Goal: Information Seeking & Learning: Learn about a topic

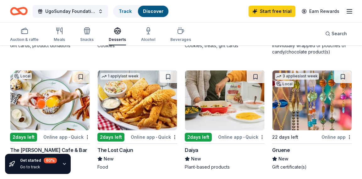
scroll to position [408, 0]
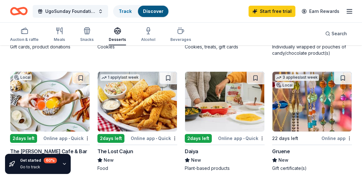
click at [144, 120] on img at bounding box center [137, 102] width 79 height 60
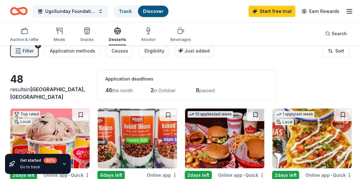
scroll to position [0, 0]
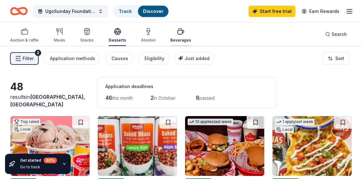
click at [177, 33] on icon "button" at bounding box center [181, 32] width 8 height 8
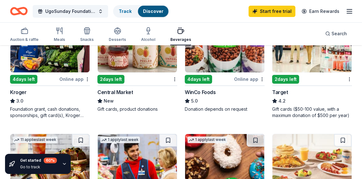
scroll to position [345, 0]
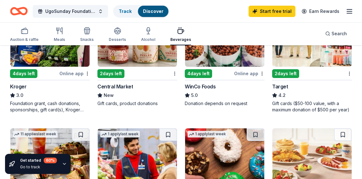
click at [303, 68] on div "2 applies last week 2 days left Target 4.2 Gift cards ($50-100 value, with a ma…" at bounding box center [312, 60] width 80 height 106
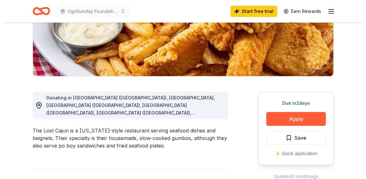
scroll to position [119, 0]
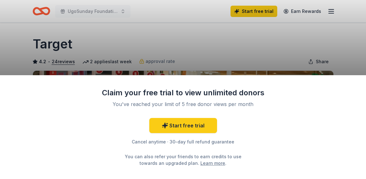
click at [271, 21] on div "Claim your free trial to view unlimited donors You've reached your limit of 5 f…" at bounding box center [183, 89] width 366 height 179
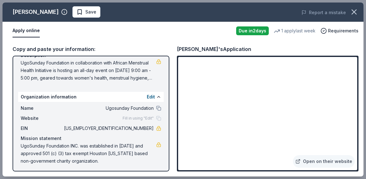
scroll to position [72, 0]
